Goal: Task Accomplishment & Management: Complete application form

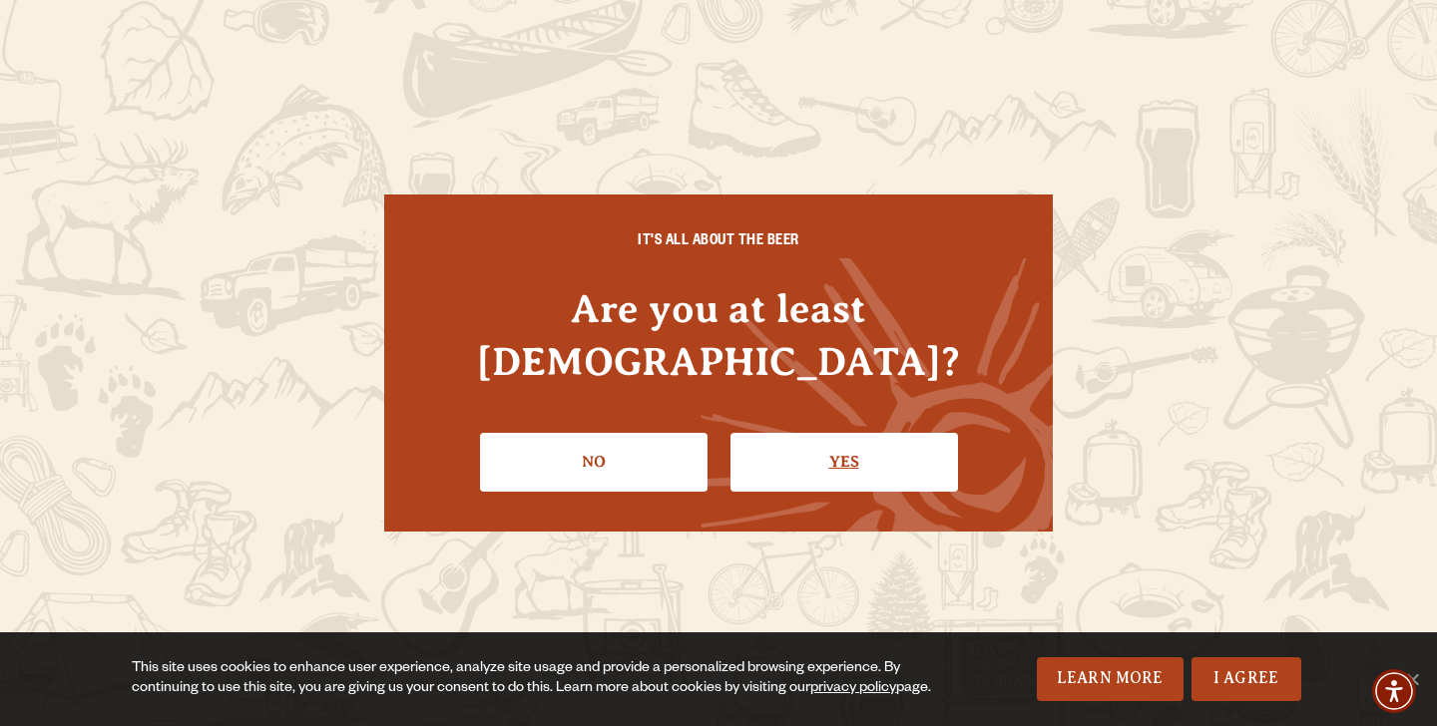
click at [817, 449] on link "Yes" at bounding box center [843, 462] width 227 height 58
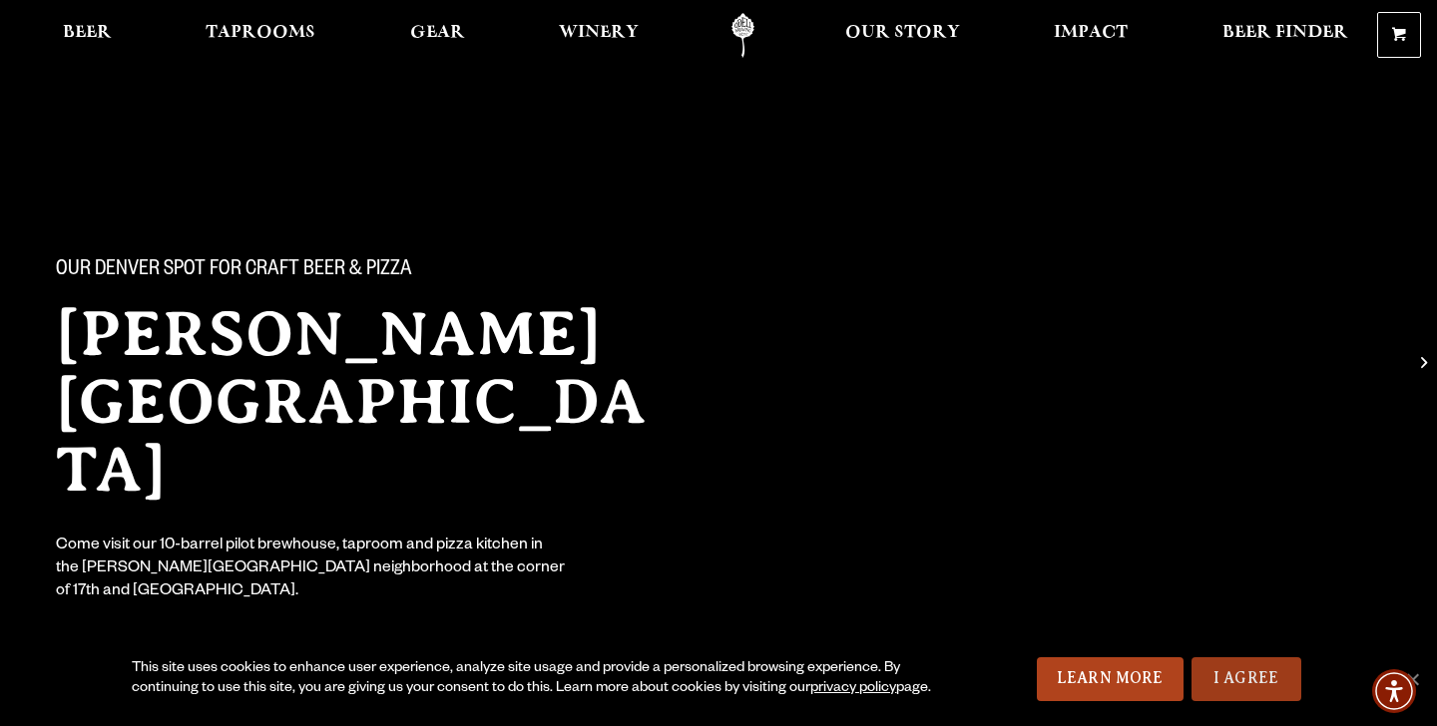
click at [1255, 657] on link "I Agree" at bounding box center [1246, 679] width 110 height 44
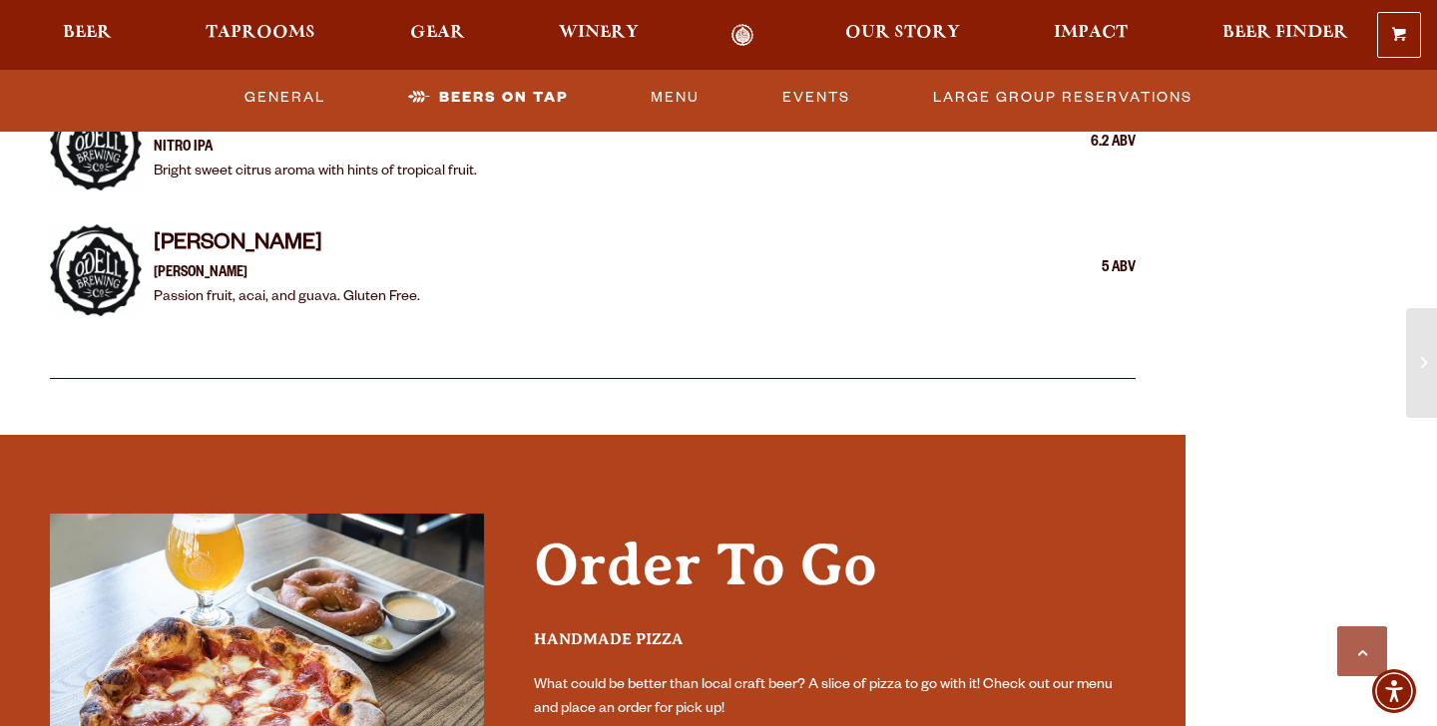
scroll to position [5945, 0]
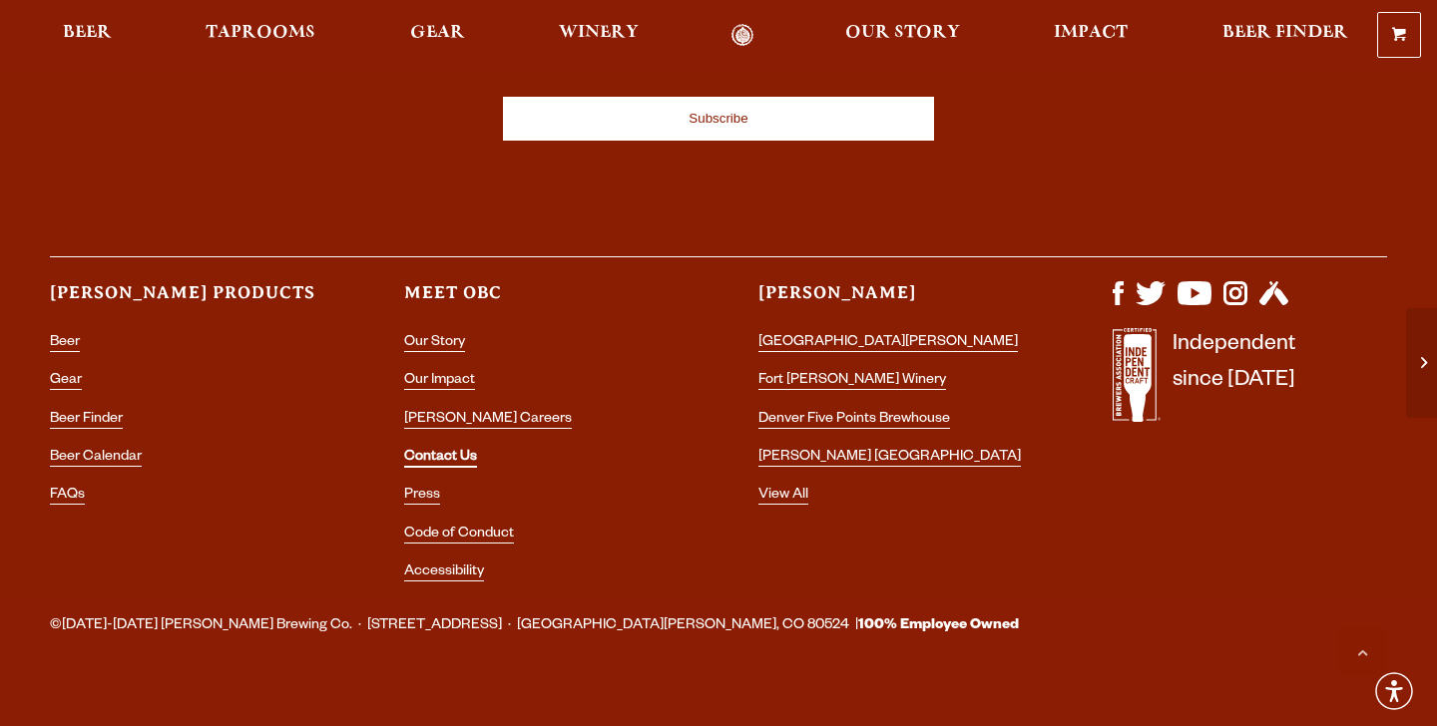
click at [425, 450] on link "Contact Us" at bounding box center [440, 459] width 73 height 18
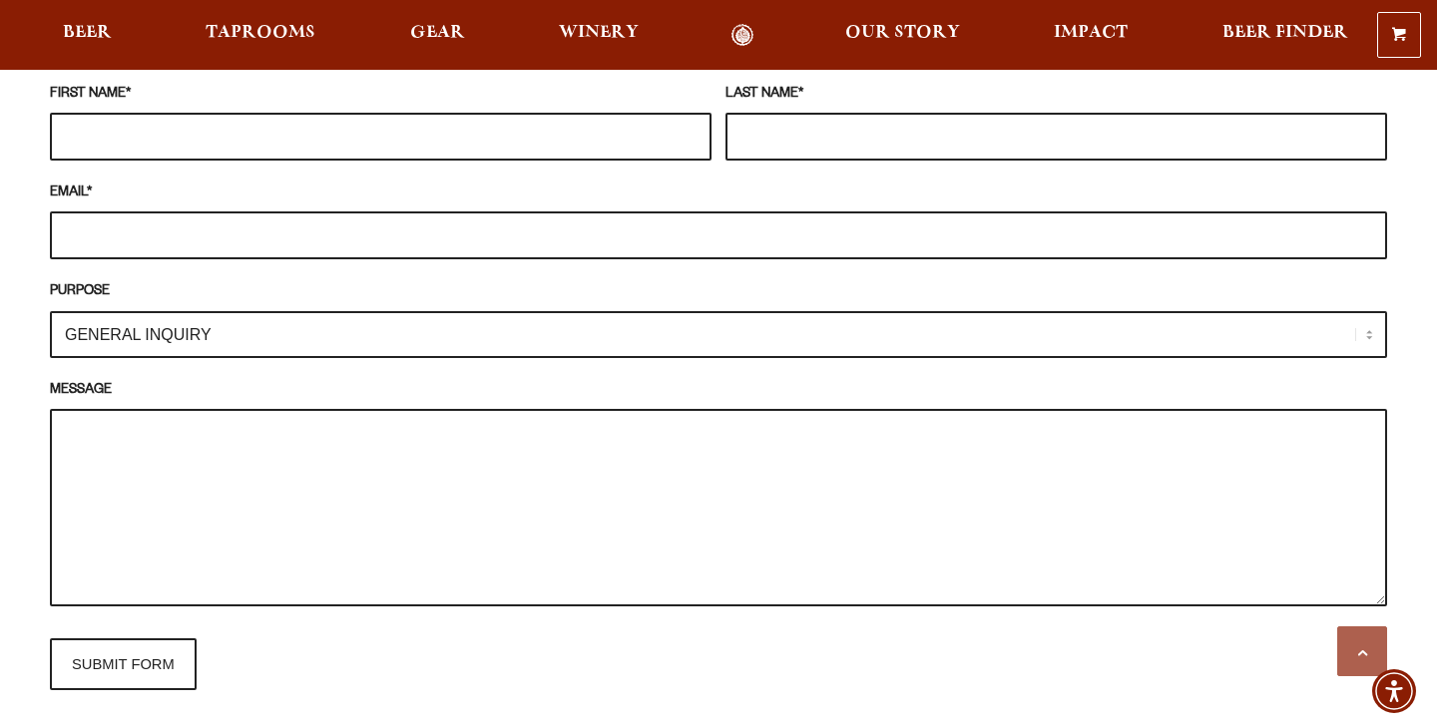
scroll to position [1900, 0]
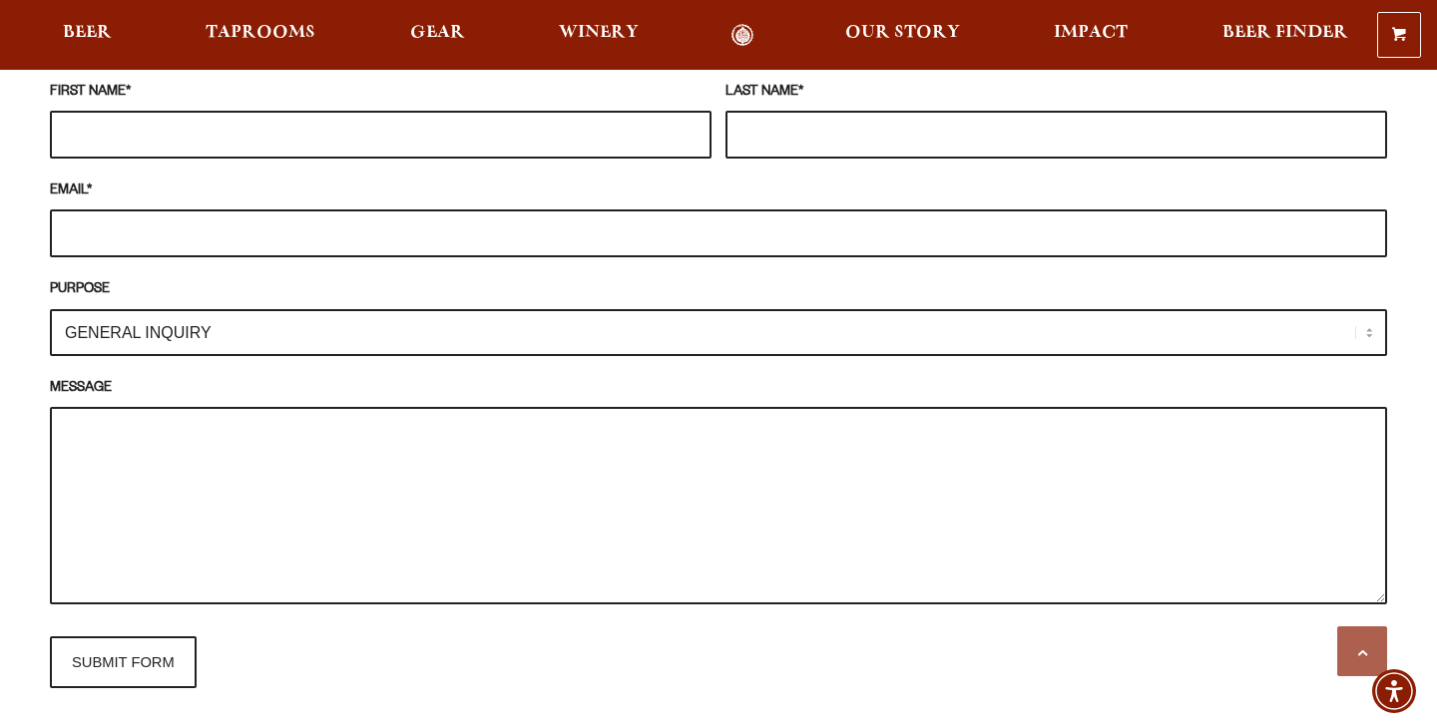
click at [352, 309] on select "GENERAL INQUIRY TAPROOM / BREWERY WINERY BOOK A TOUR MEDIA INQUIRY GEAR SHOP [P…" at bounding box center [718, 332] width 1337 height 47
select select "[PERSON_NAME] CAREERS / JOBS"
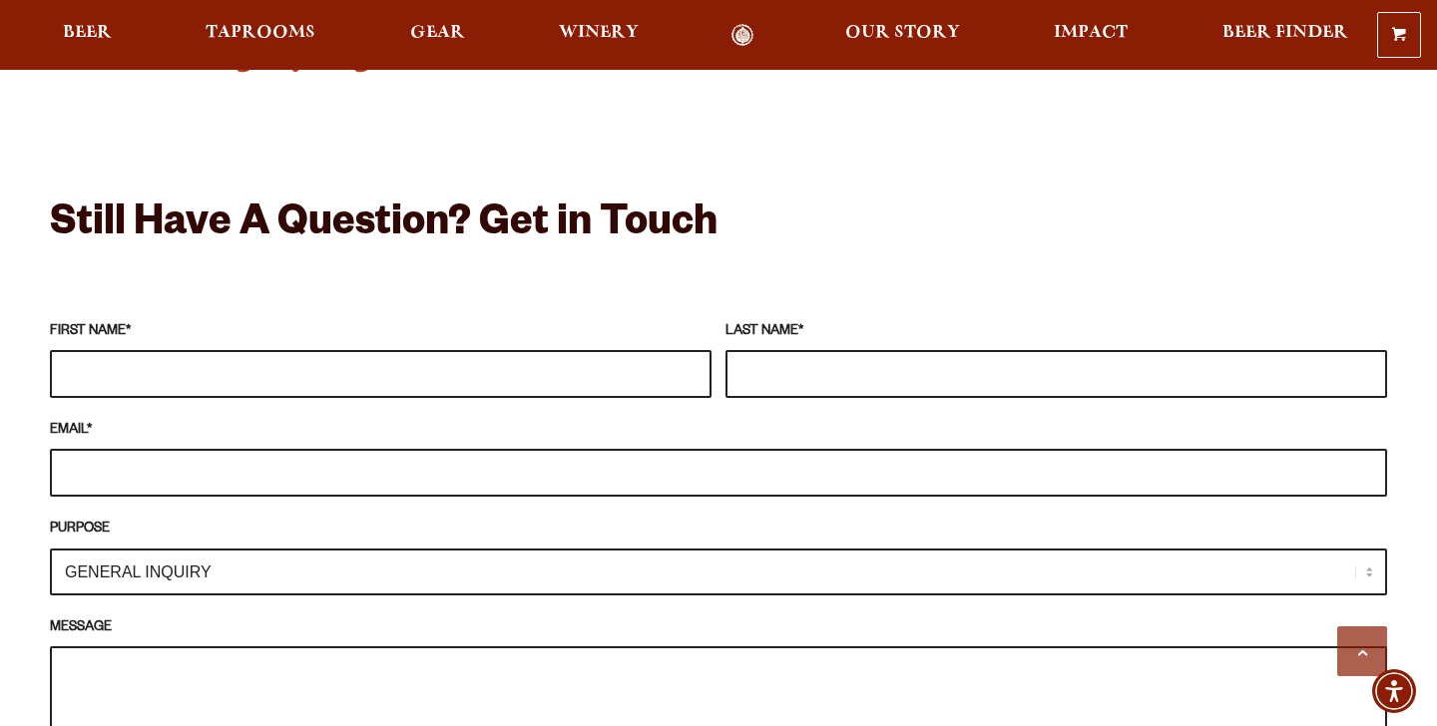
scroll to position [1656, 0]
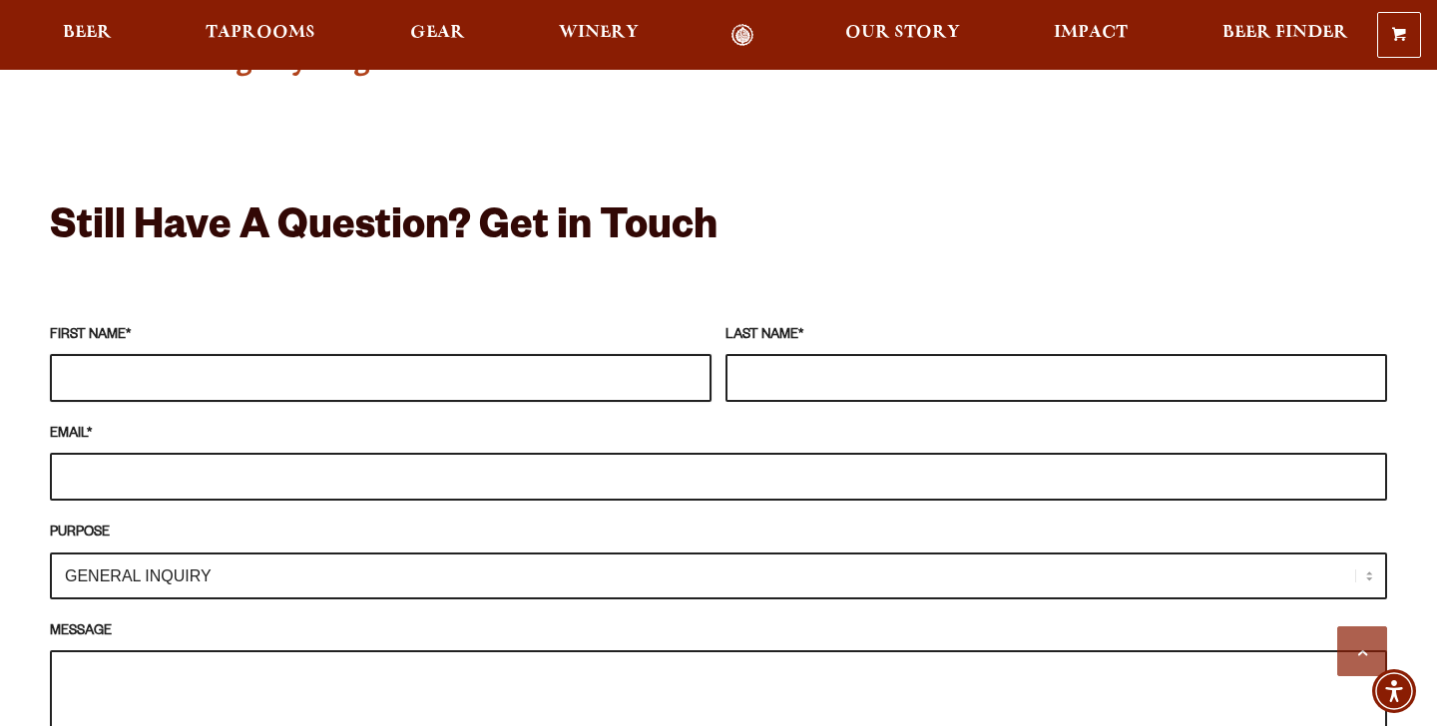
click at [310, 354] on input "FIRST NAME *" at bounding box center [380, 378] width 661 height 48
type input "Savannah"
type input "Sherwin"
type input "[EMAIL_ADDRESS][DOMAIN_NAME]"
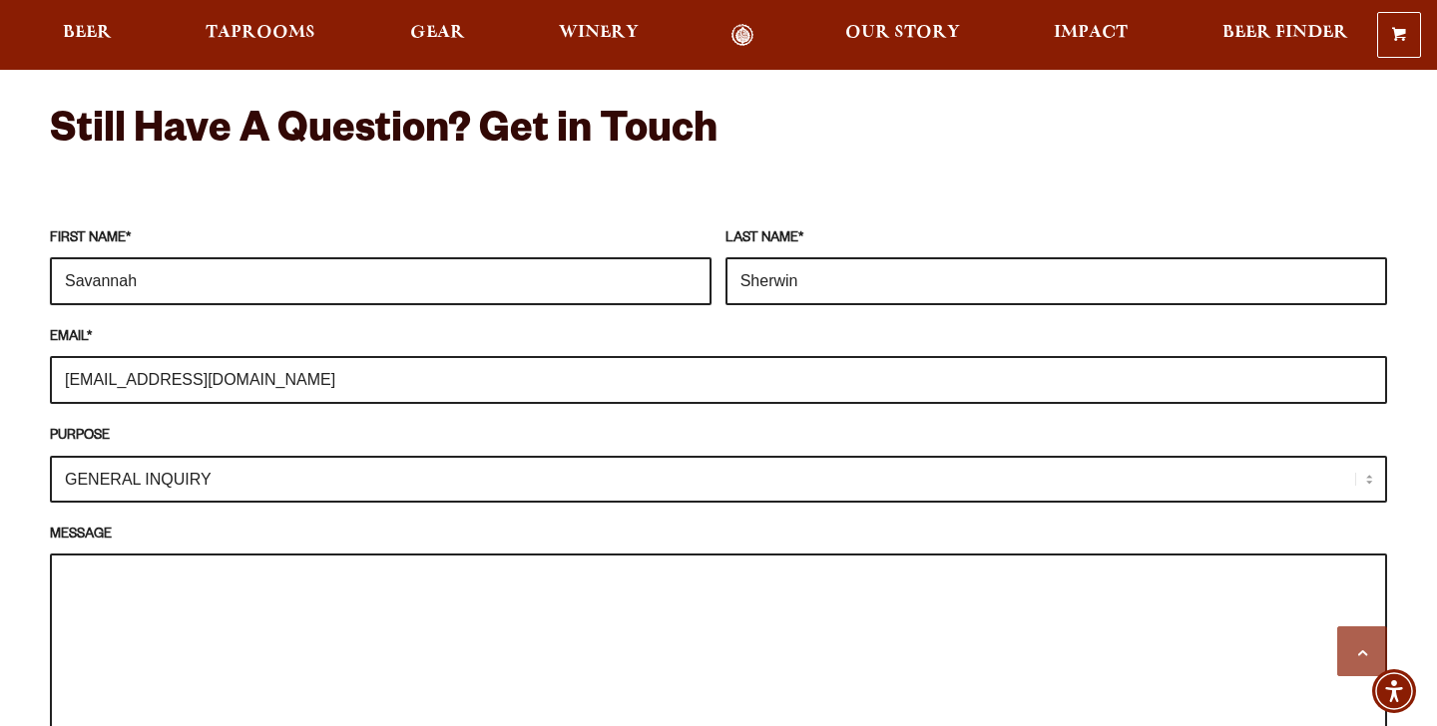
scroll to position [1812, 0]
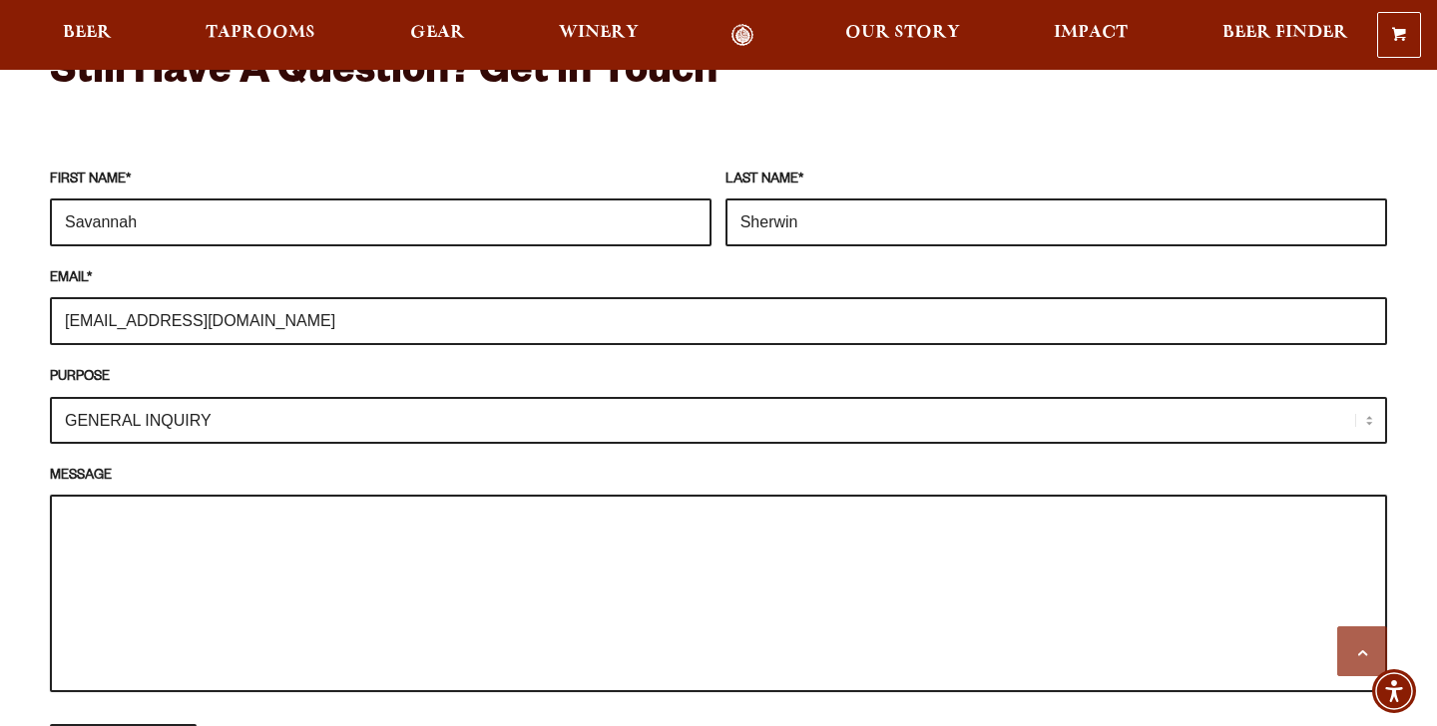
click at [272, 526] on textarea "MESSAGE" at bounding box center [718, 594] width 1337 height 198
paste textarea "Hello there! My name is [PERSON_NAME] and I am an enthusiastic and outgoing ind…"
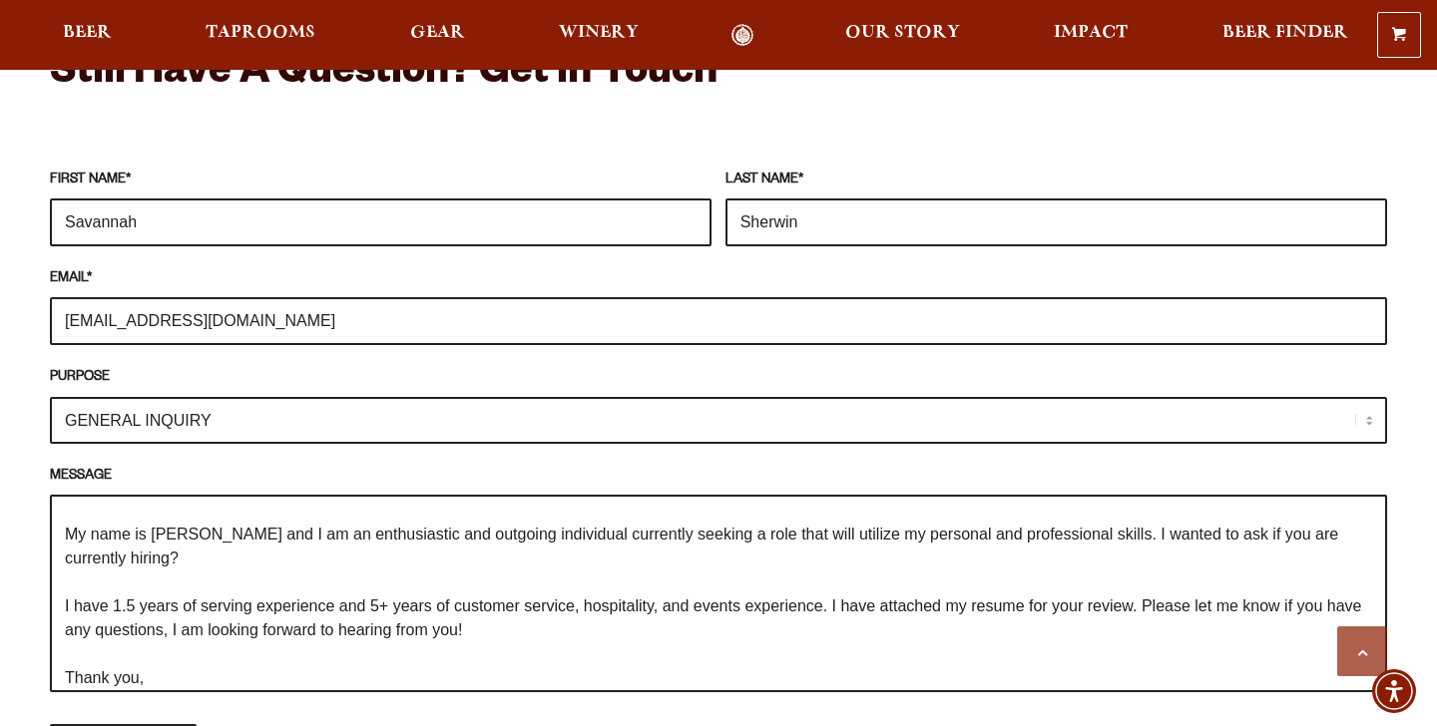
scroll to position [39, 0]
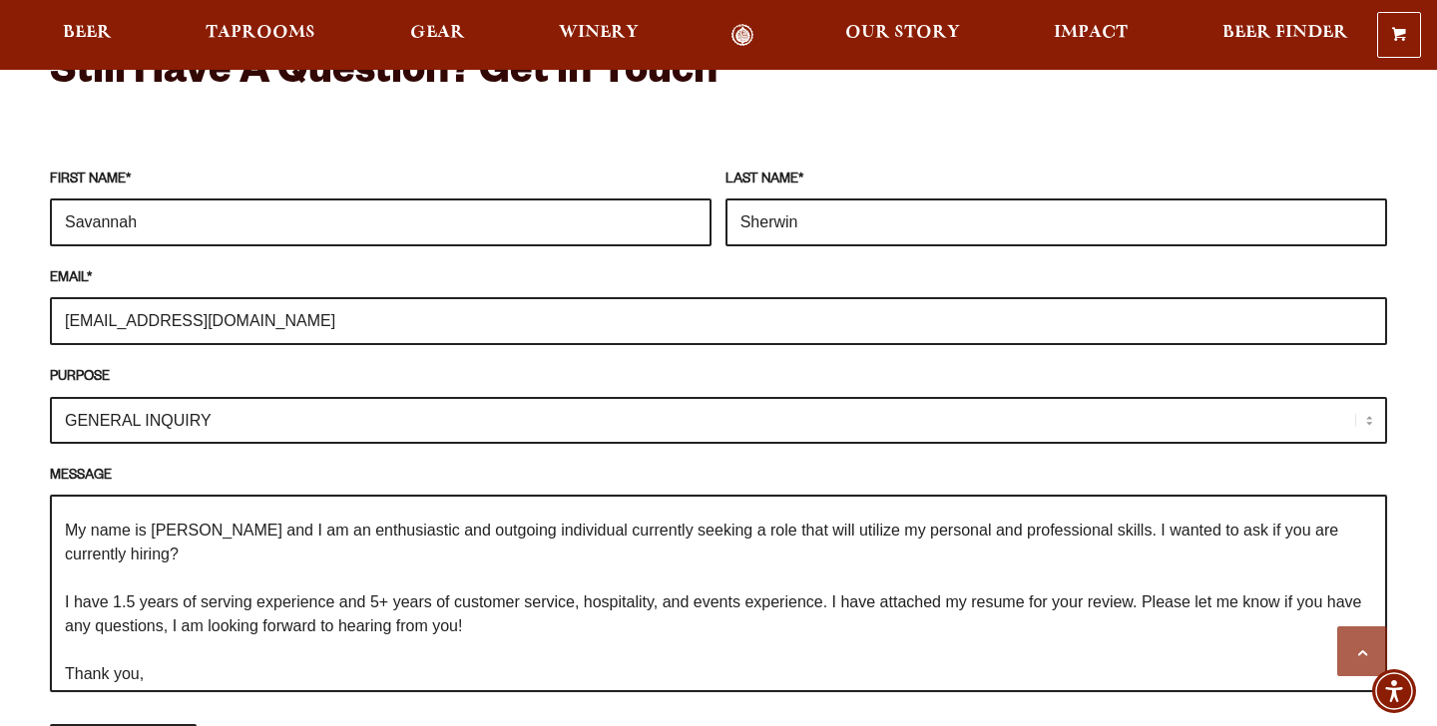
click at [698, 515] on textarea "Hello there! My name is [PERSON_NAME] and I am an enthusiastic and outgoing ind…" at bounding box center [718, 594] width 1337 height 198
click at [1137, 580] on textarea "Hello there! My name is [PERSON_NAME] and I am an enthusiastic and outgoing ind…" at bounding box center [718, 594] width 1337 height 198
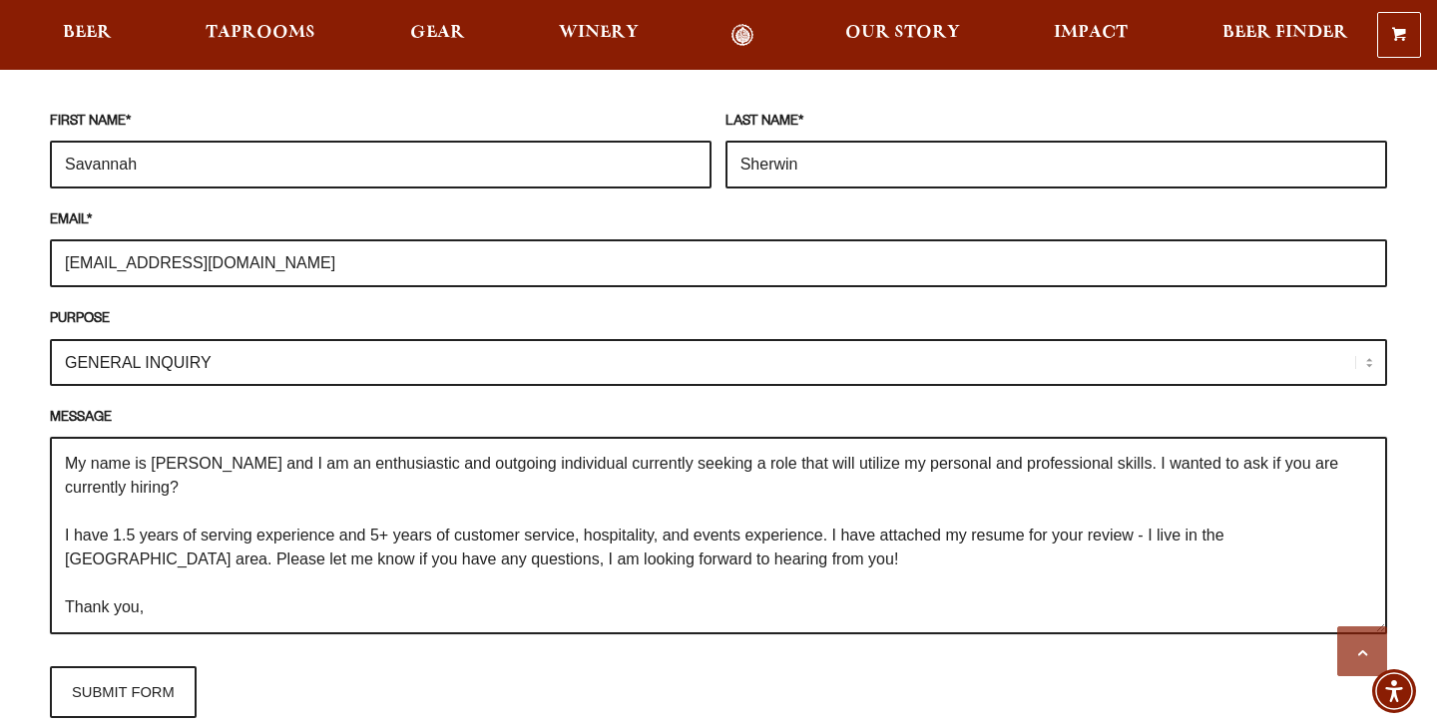
scroll to position [1891, 0]
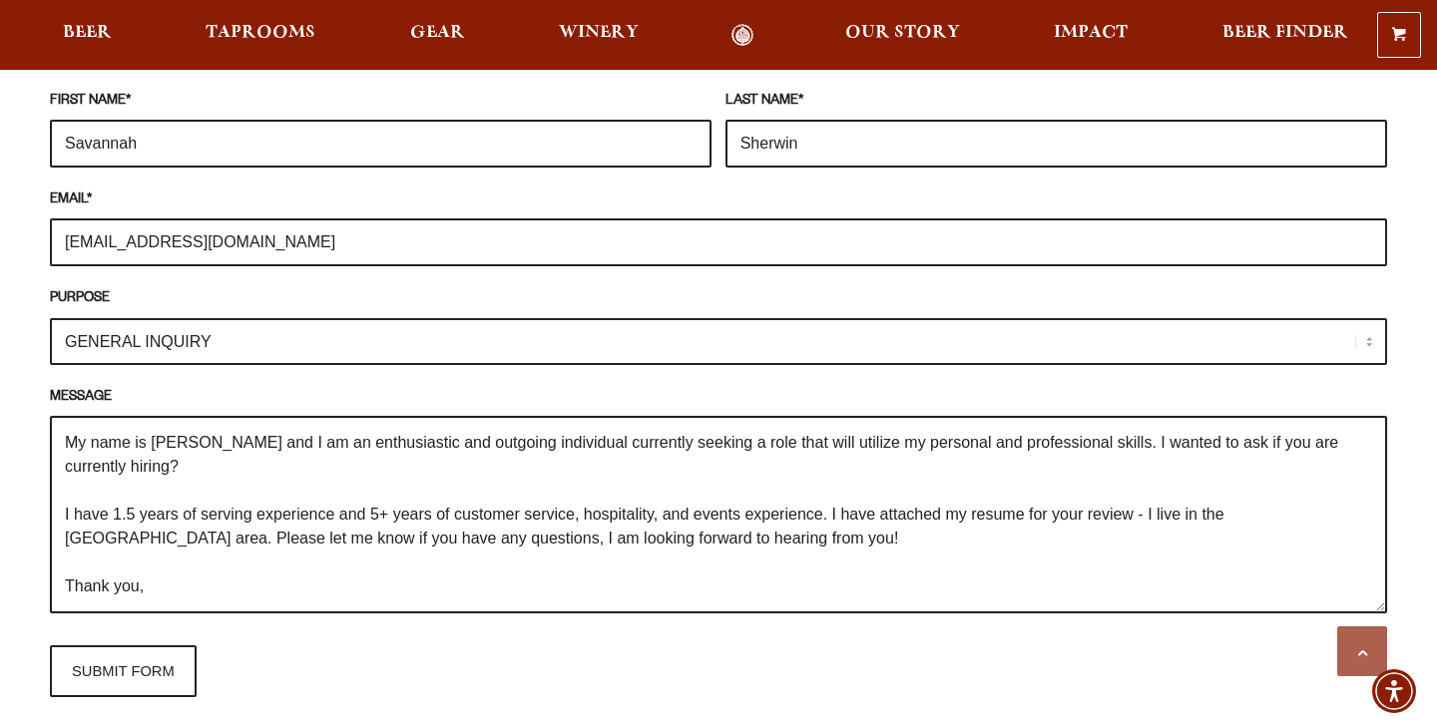
drag, startPoint x: 833, startPoint y: 485, endPoint x: 1152, endPoint y: 494, distance: 319.4
click at [1152, 494] on textarea "Hello there! My name is [PERSON_NAME] and I am an enthusiastic and outgoing ind…" at bounding box center [718, 515] width 1337 height 198
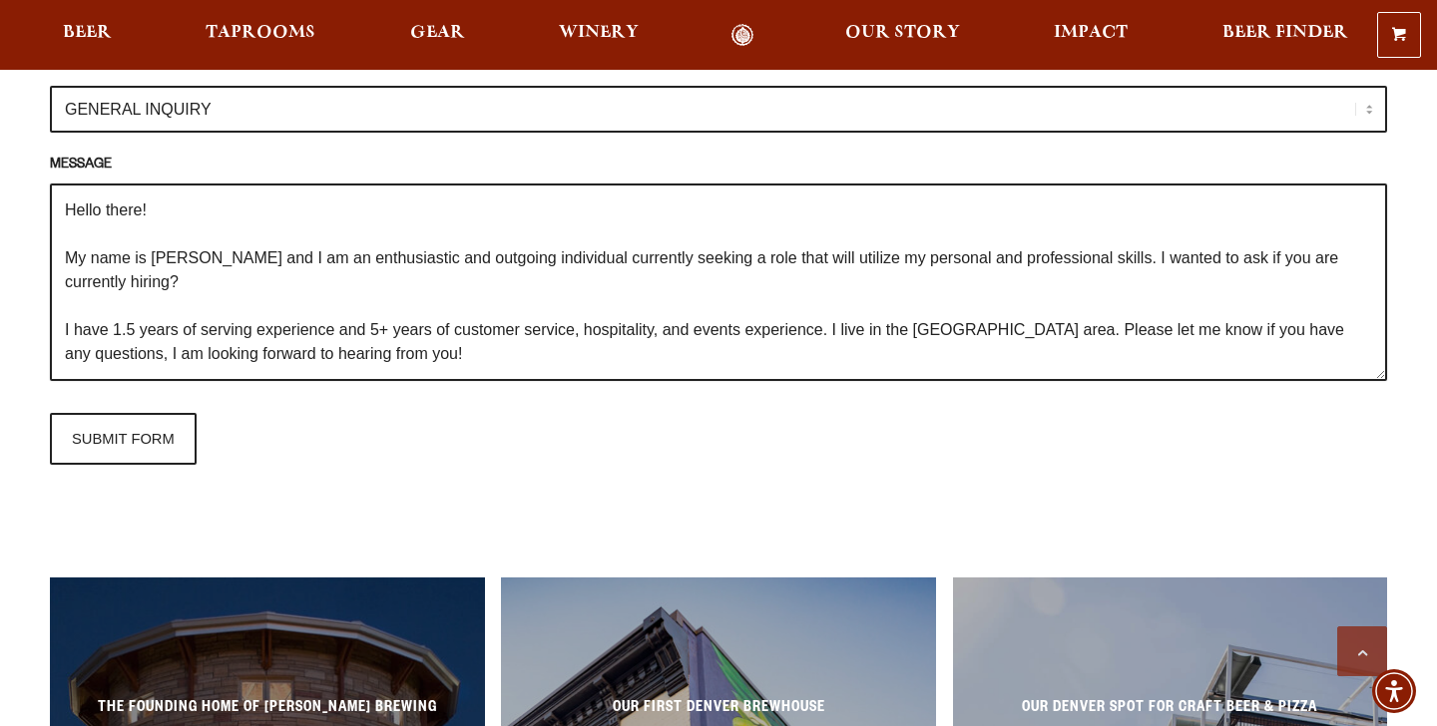
scroll to position [2120, 0]
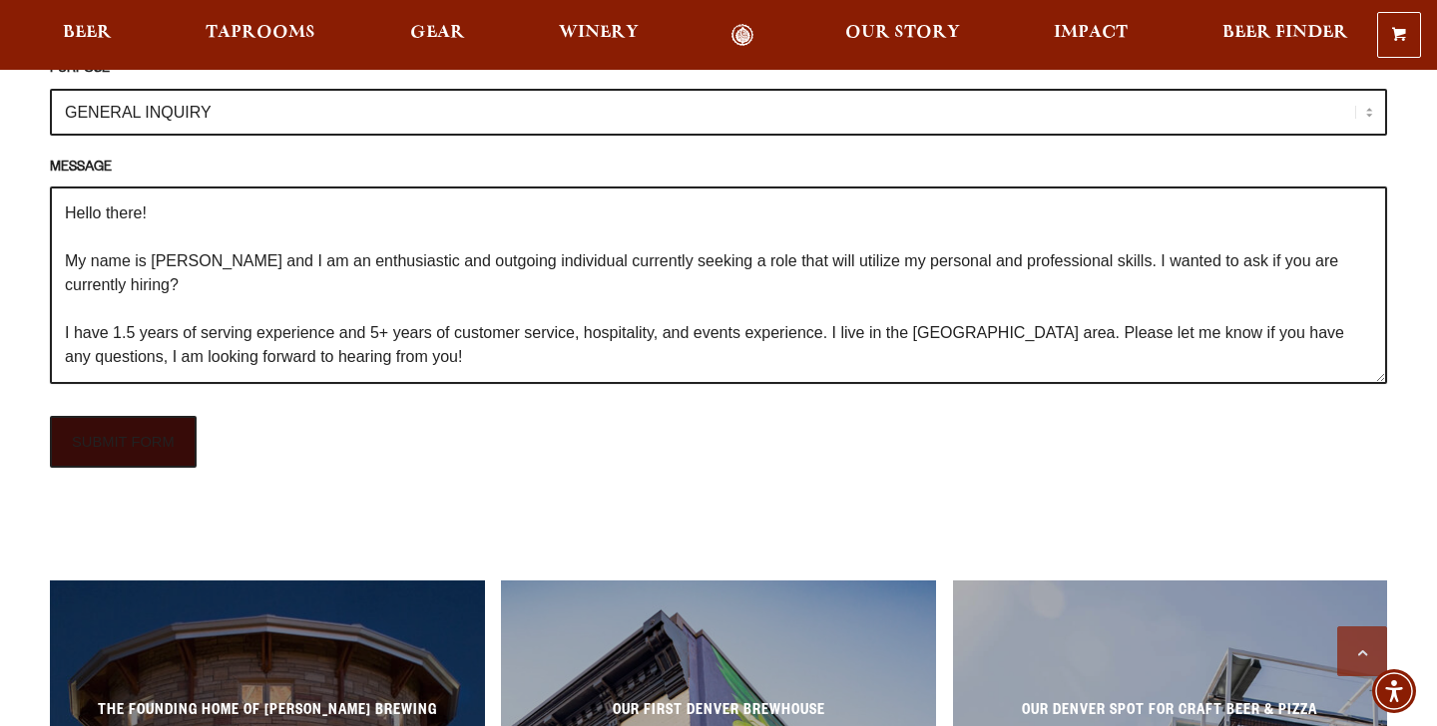
type textarea "Hello there! My name is [PERSON_NAME] and I am an enthusiastic and outgoing ind…"
click at [154, 416] on input "SUBMIT FORM" at bounding box center [123, 442] width 147 height 52
type input "Sending"
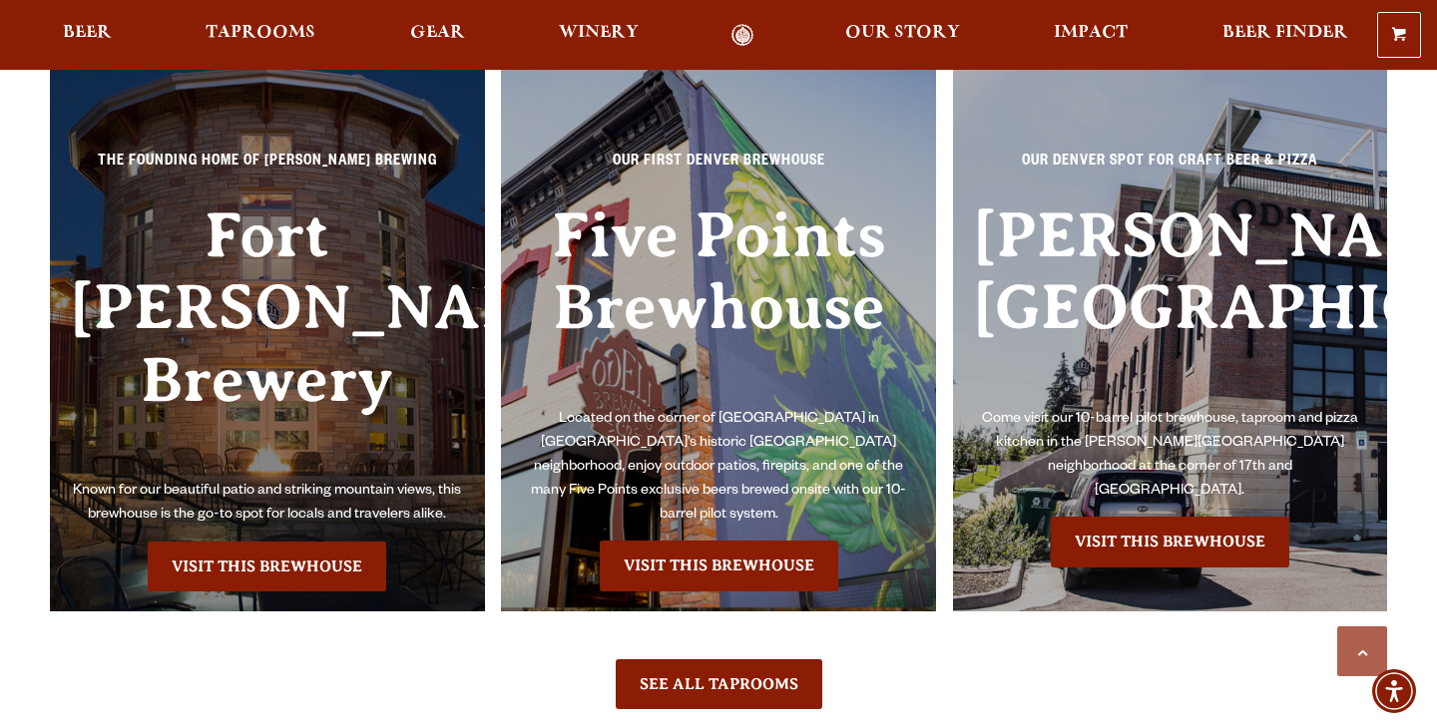
scroll to position [2119, 0]
